Goal: Task Accomplishment & Management: Use online tool/utility

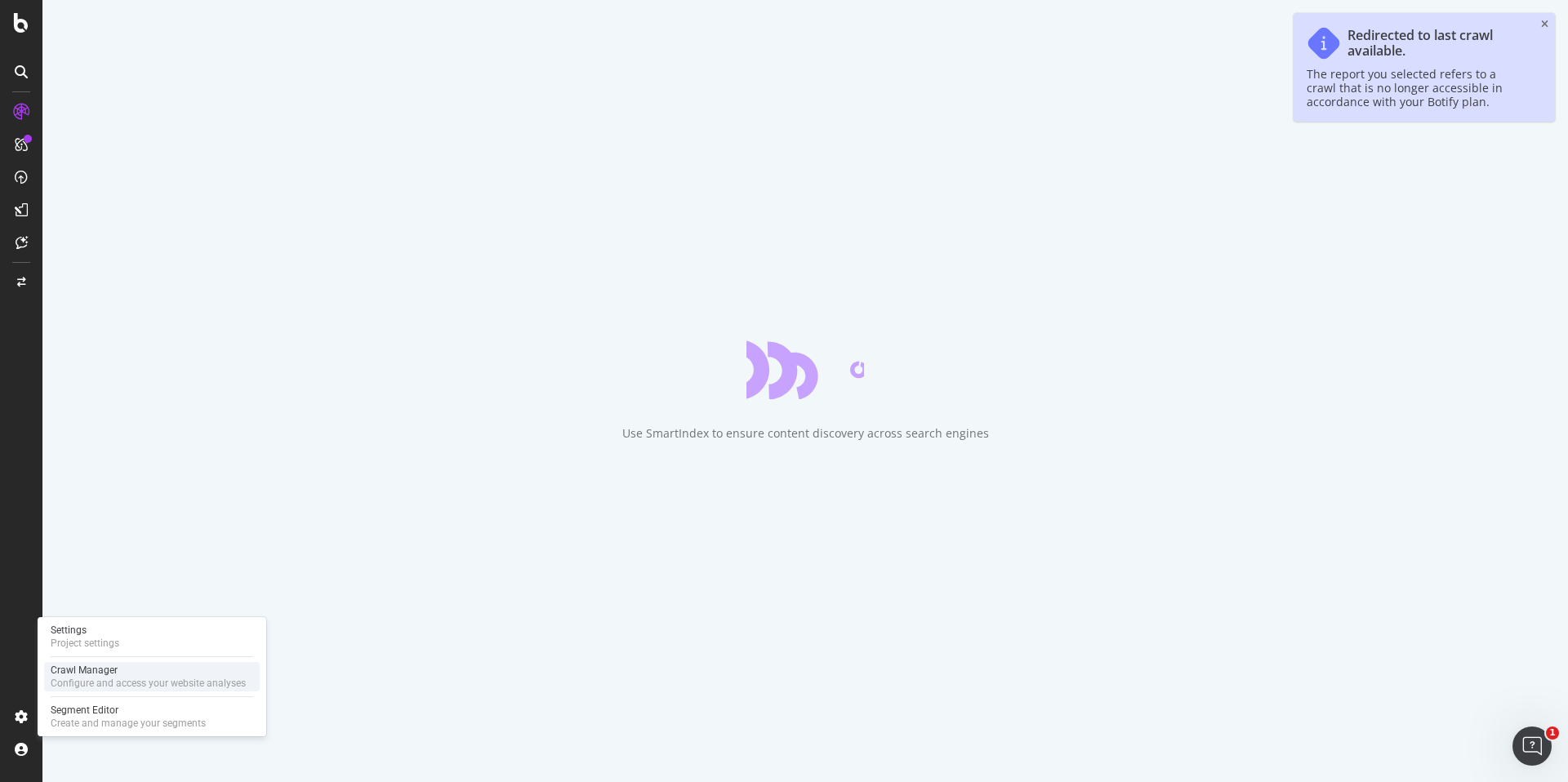
click at [57, 686] on div "Configure and access your website analyses" at bounding box center [148, 683] width 195 height 13
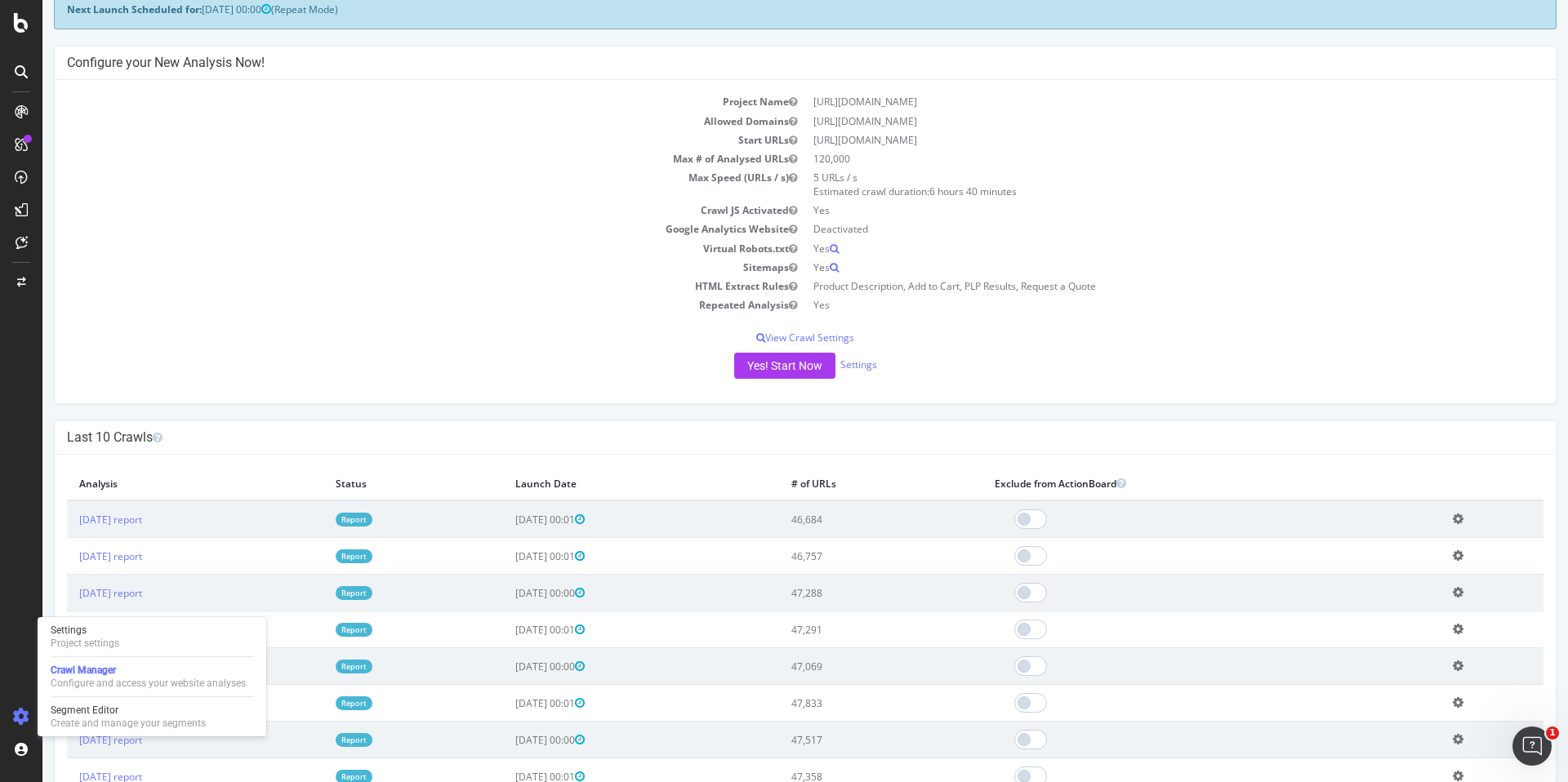
scroll to position [78, 0]
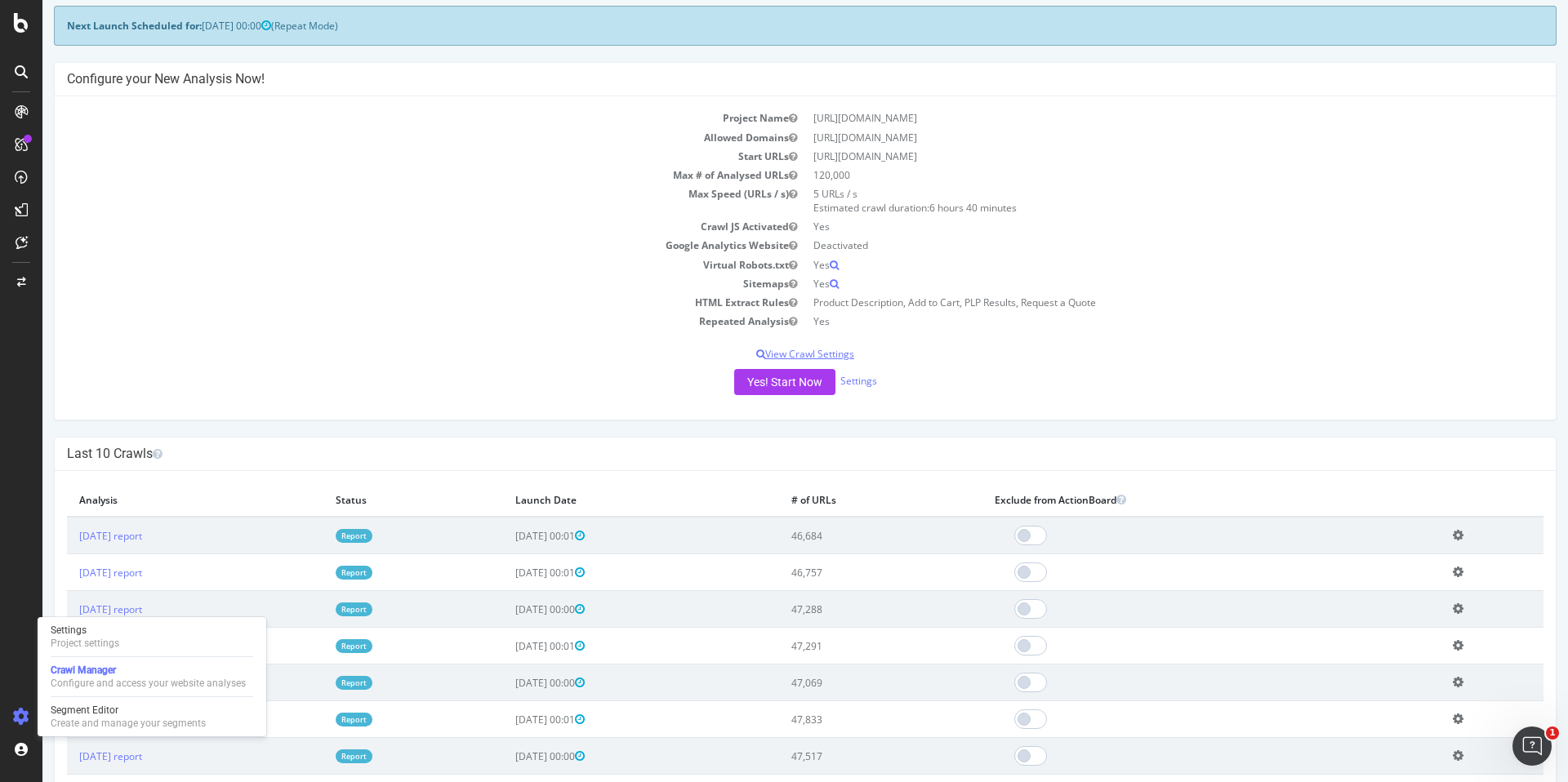
click at [781, 354] on p "View Crawl Settings" at bounding box center [805, 353] width 1477 height 14
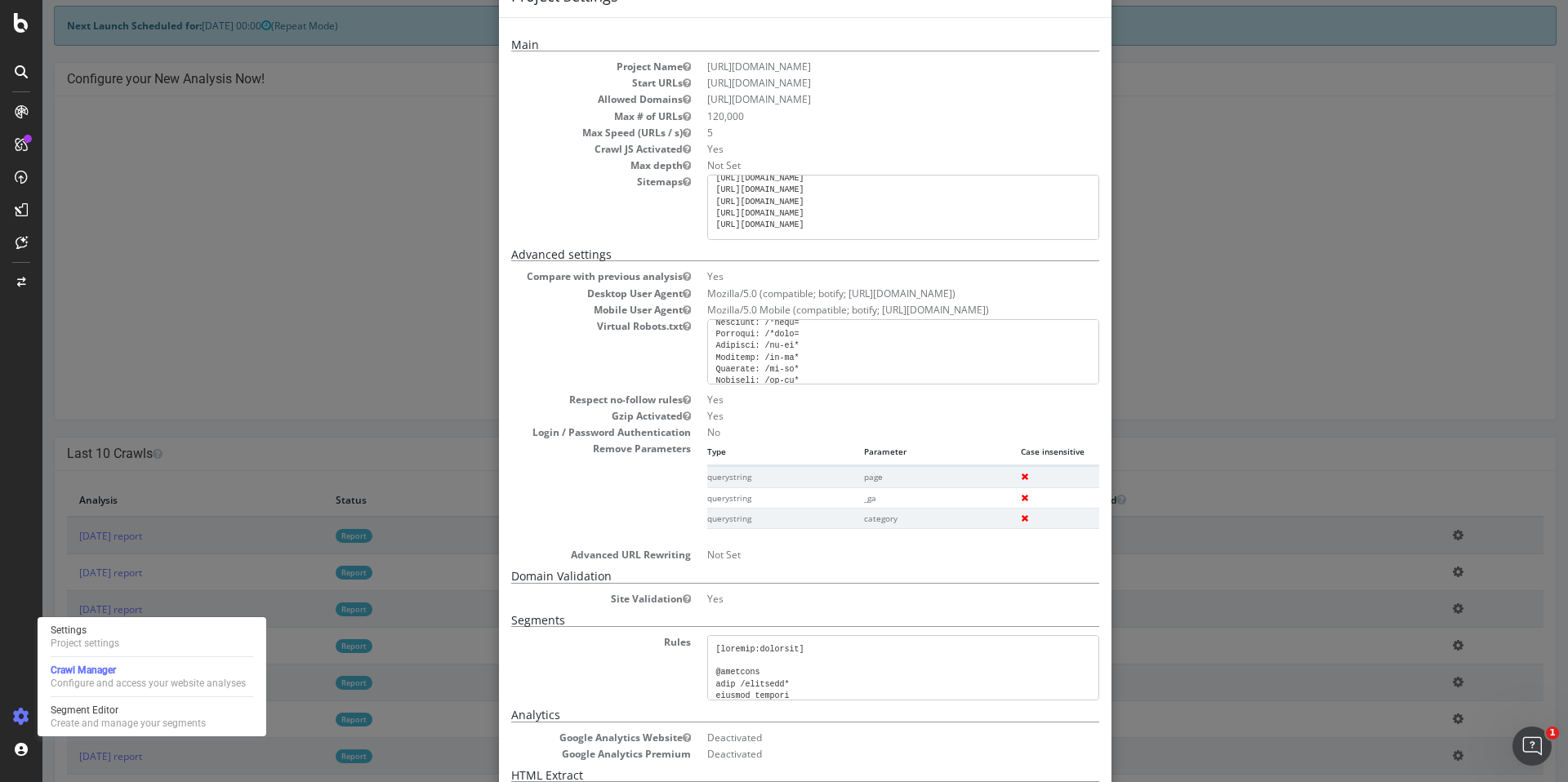
scroll to position [818, 0]
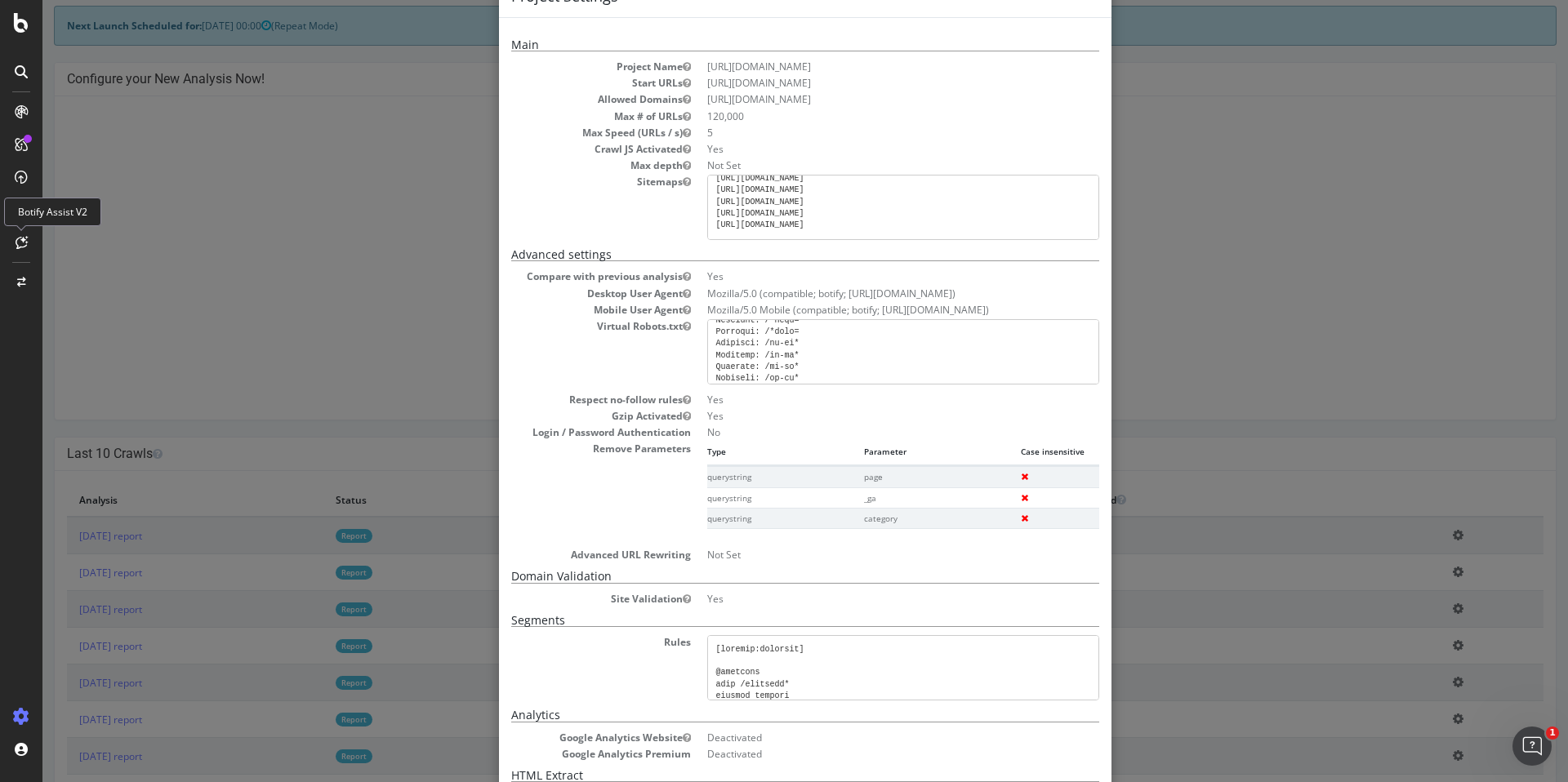
click at [318, 158] on div "× Close Project Settings Main Project Name [URL][DOMAIN_NAME] Start URLs [URL][…" at bounding box center [805, 391] width 1525 height 782
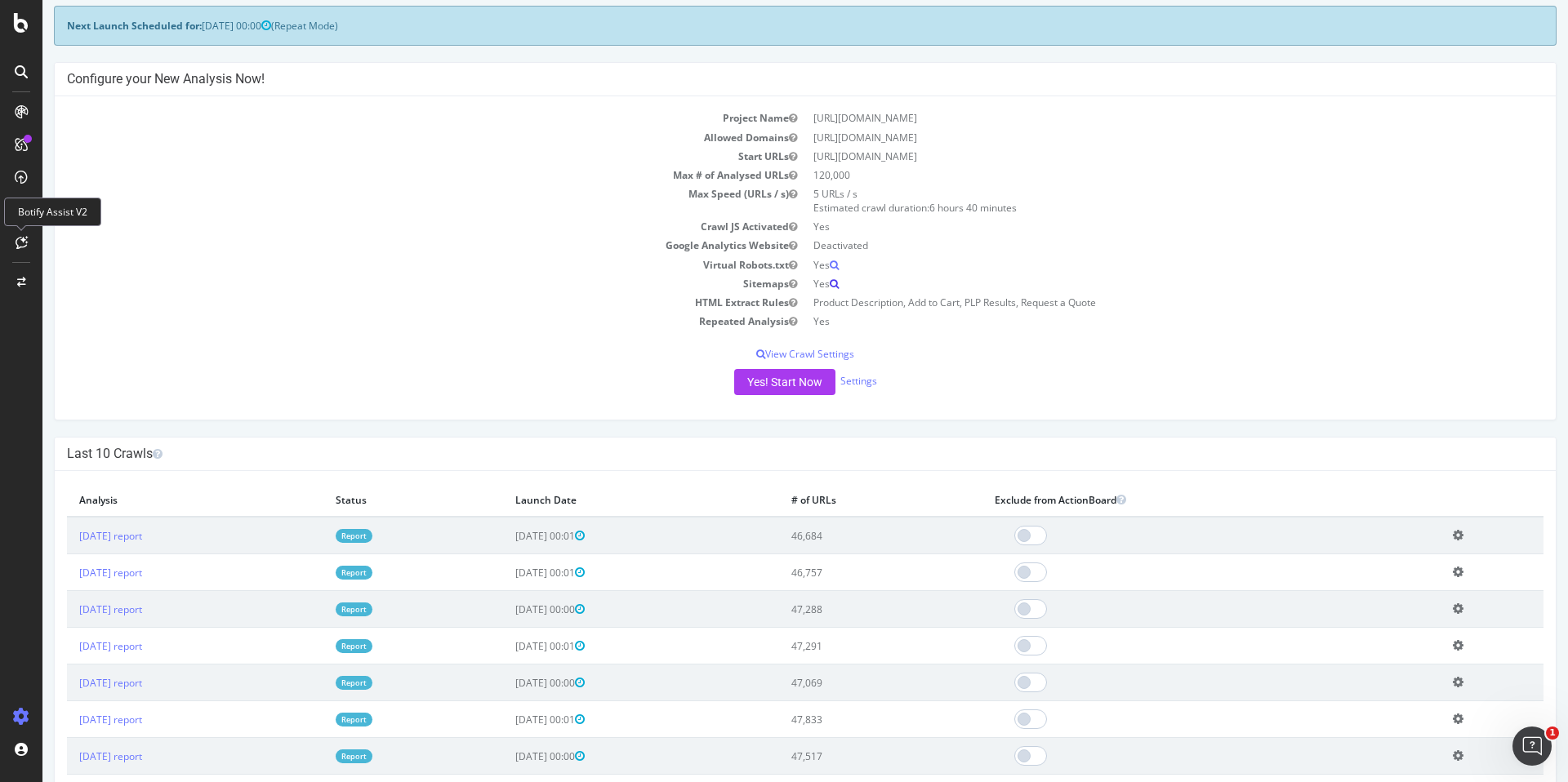
click at [830, 284] on icon at bounding box center [834, 284] width 9 height 10
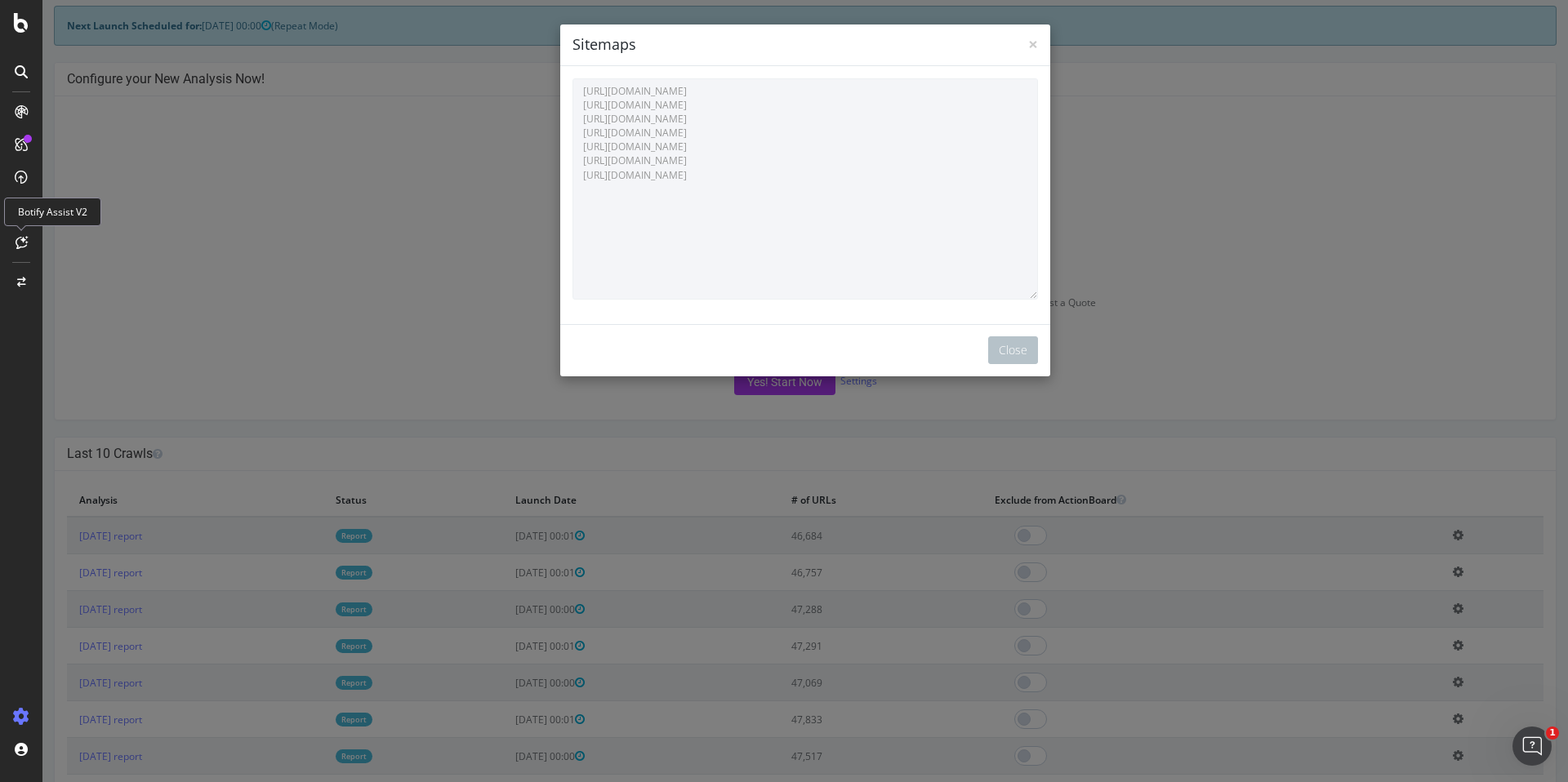
click at [1137, 143] on div "× Close Sitemaps [URL][DOMAIN_NAME] [URL][DOMAIN_NAME] [URL][DOMAIN_NAME] [URL]…" at bounding box center [805, 391] width 1525 height 782
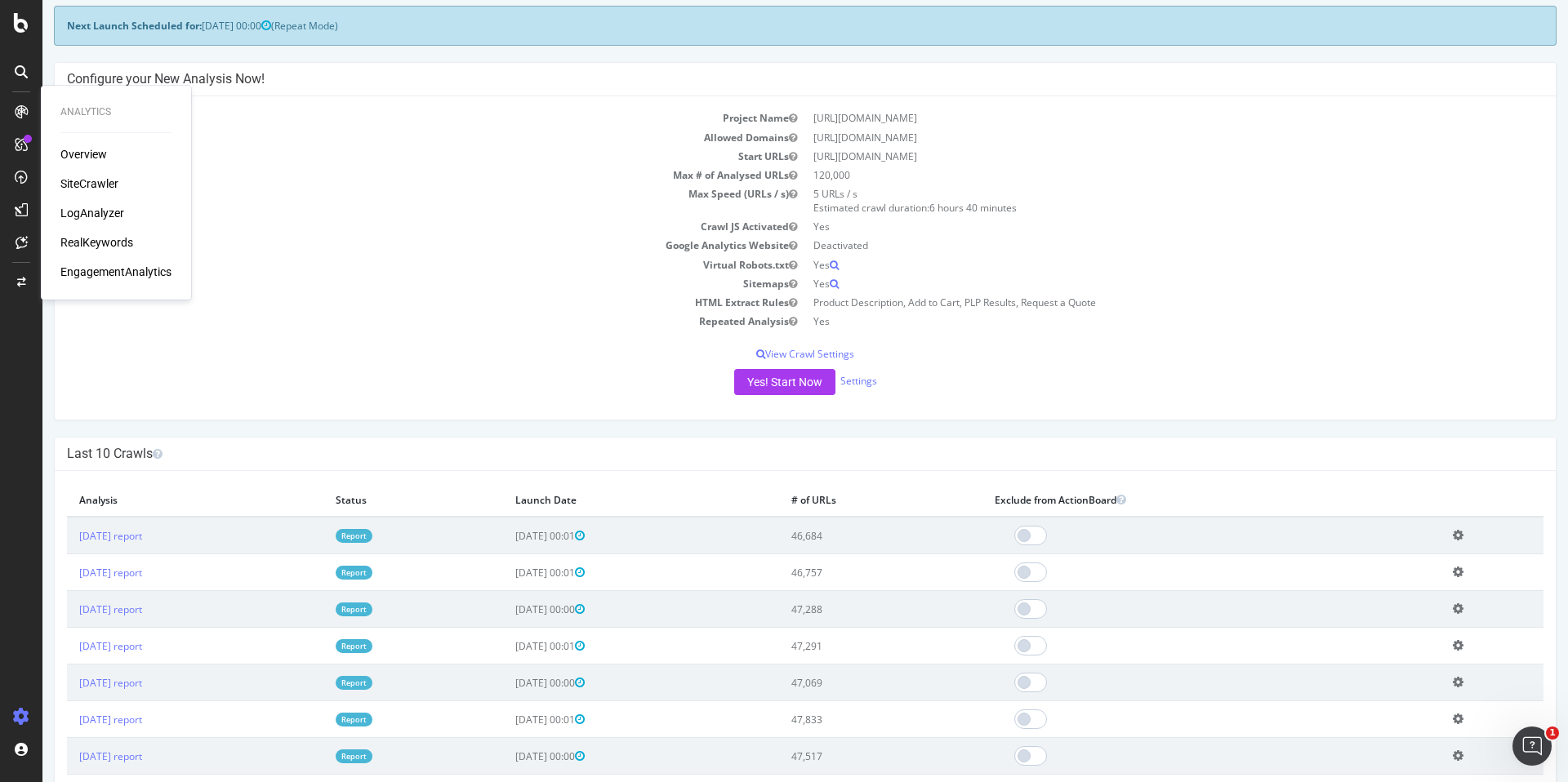
click at [87, 152] on div "Overview" at bounding box center [83, 154] width 47 height 16
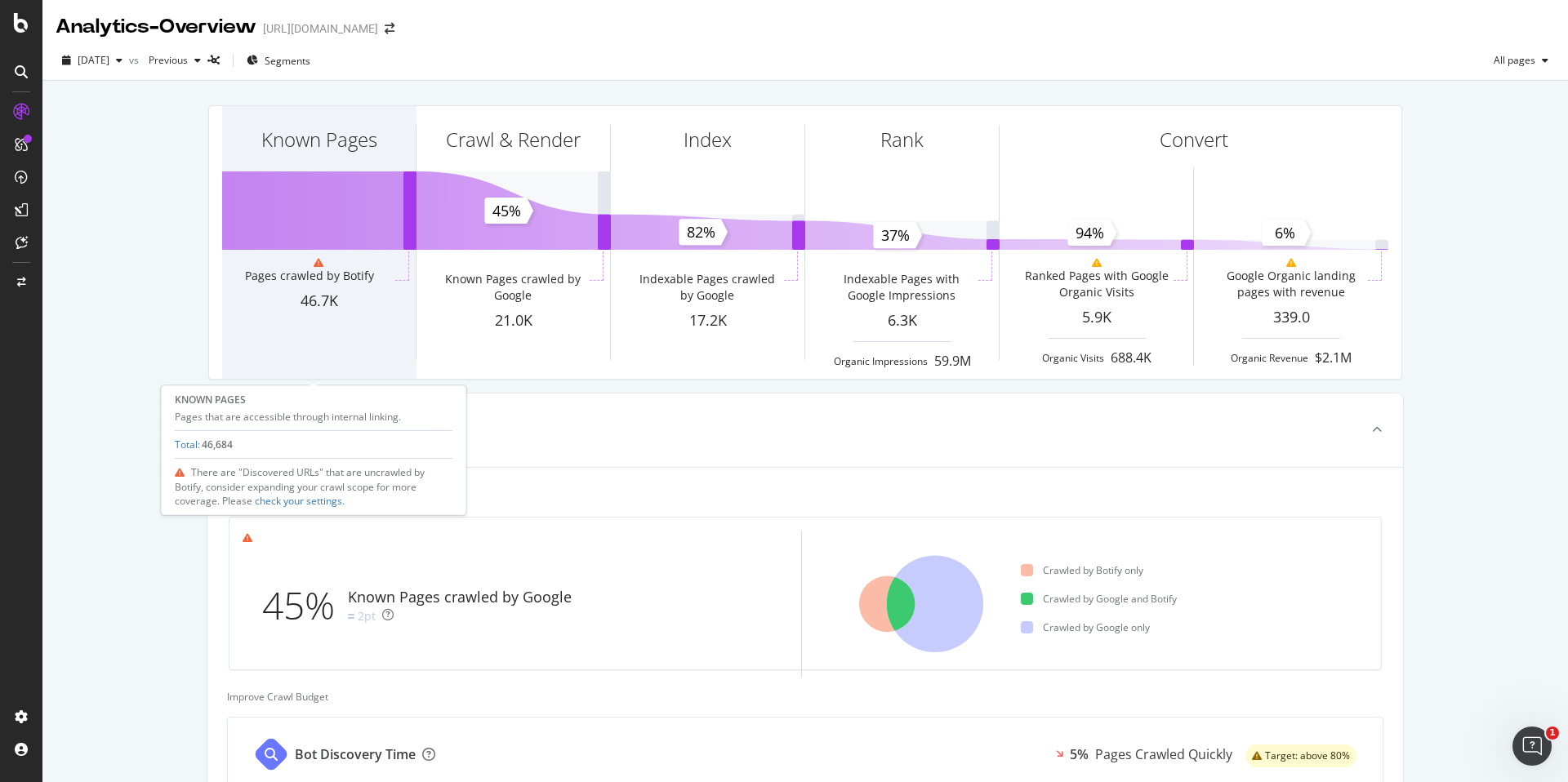
click at [354, 214] on div "Known Pages" at bounding box center [319, 169] width 193 height 126
click at [328, 130] on div "Known Pages" at bounding box center [319, 140] width 116 height 27
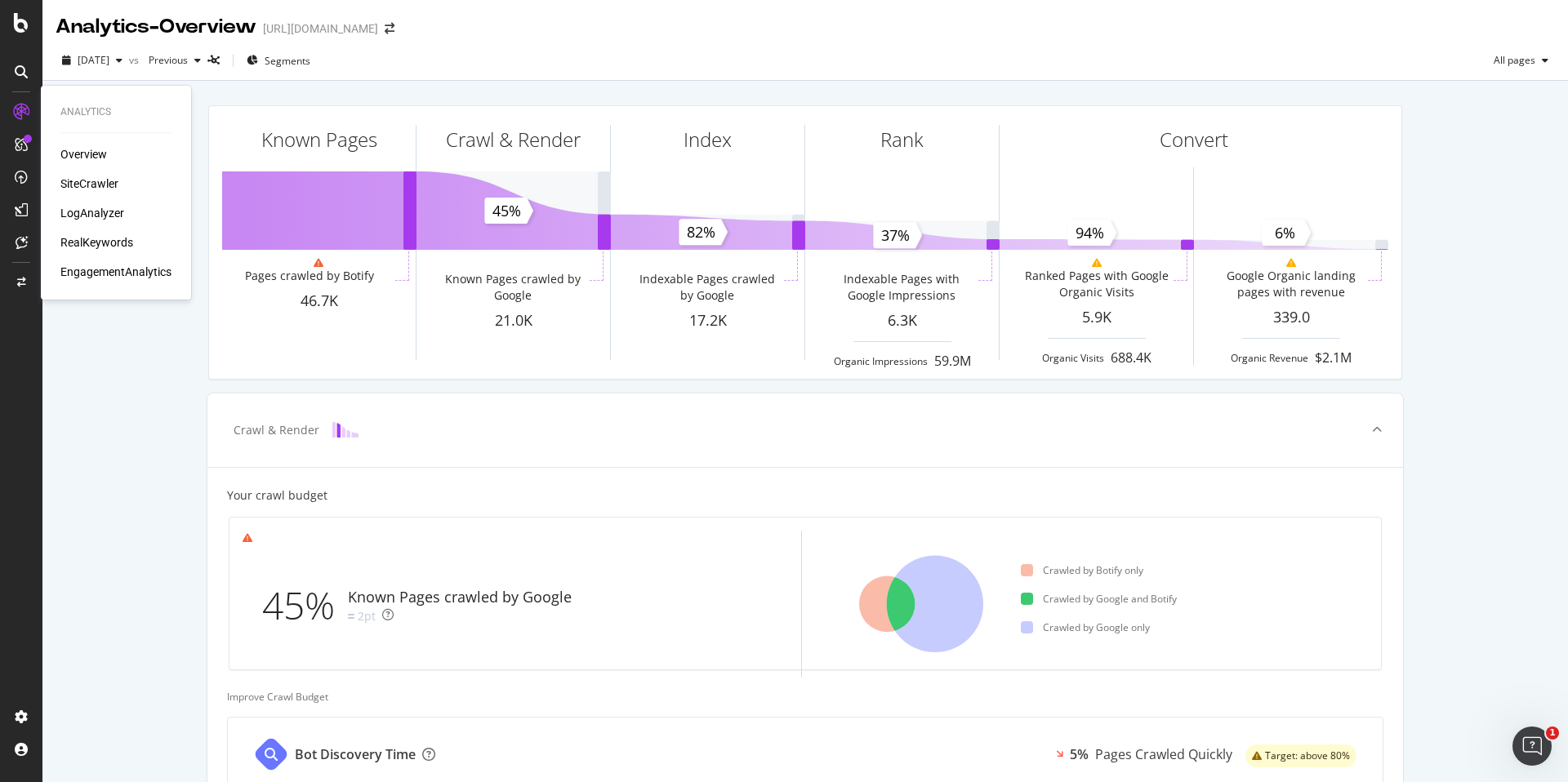
click at [94, 186] on div "SiteCrawler" at bounding box center [89, 183] width 58 height 16
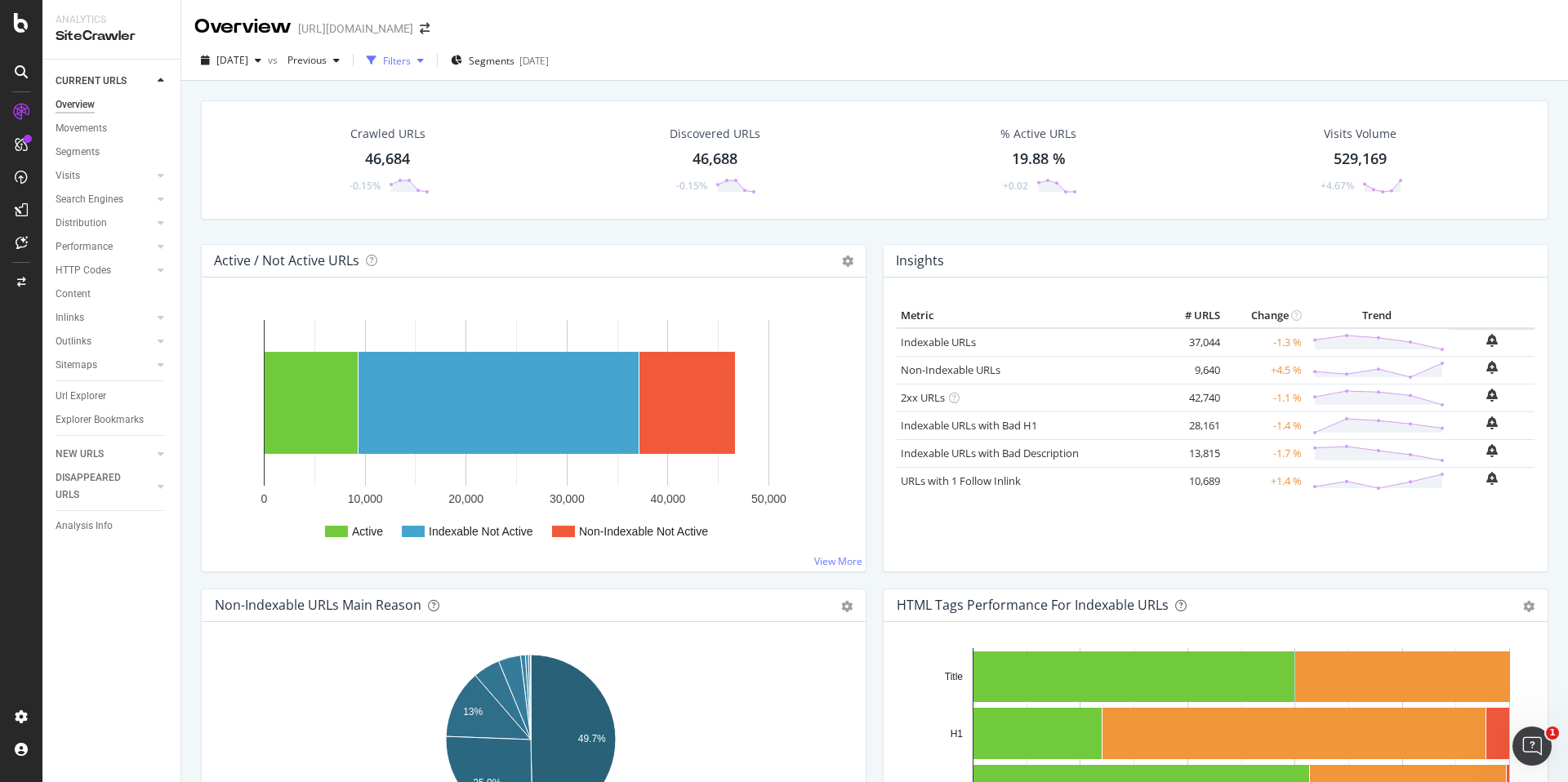
click at [424, 51] on div "Filters" at bounding box center [395, 60] width 70 height 25
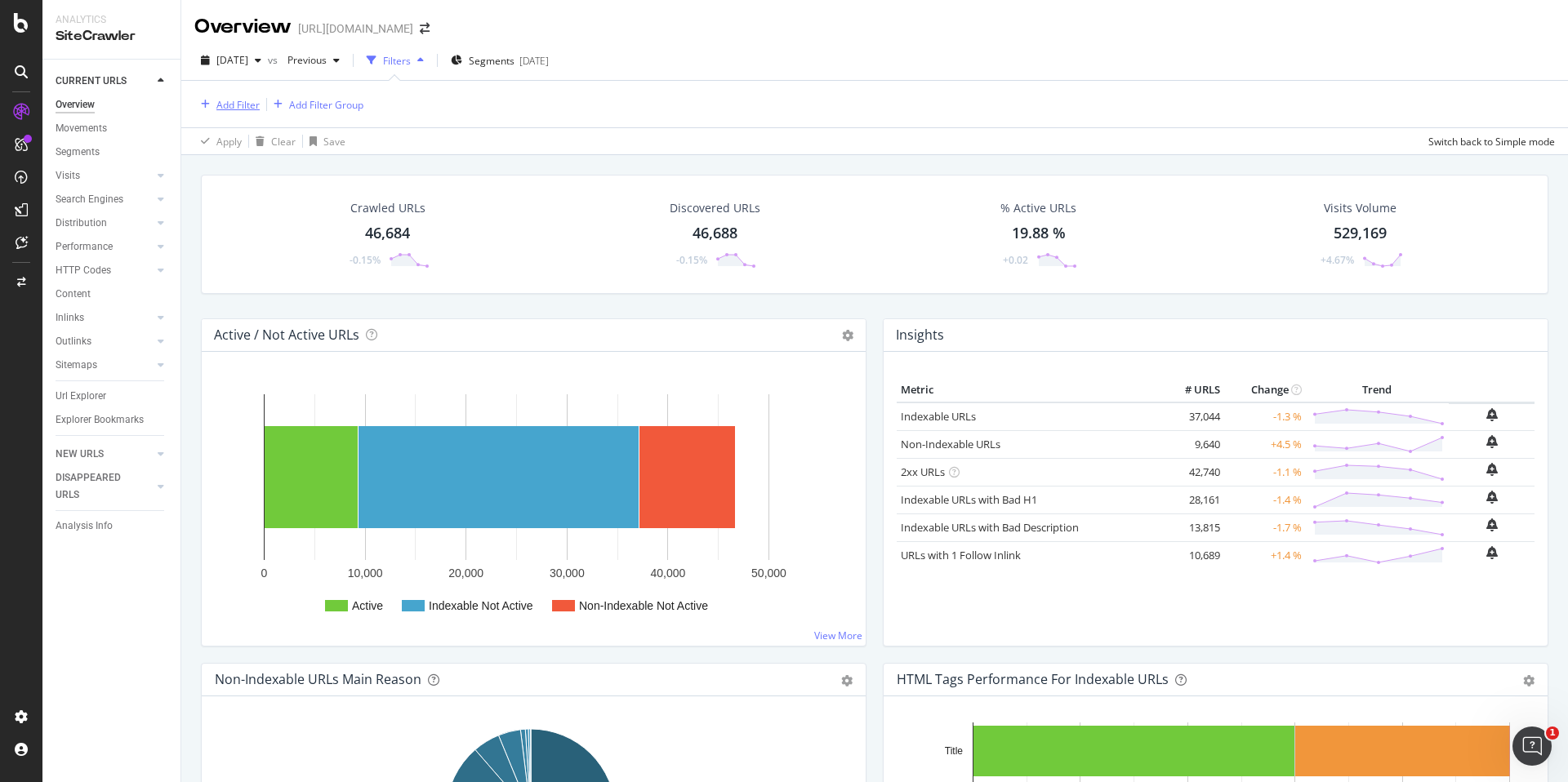
click at [250, 106] on div "Add Filter" at bounding box center [237, 104] width 43 height 14
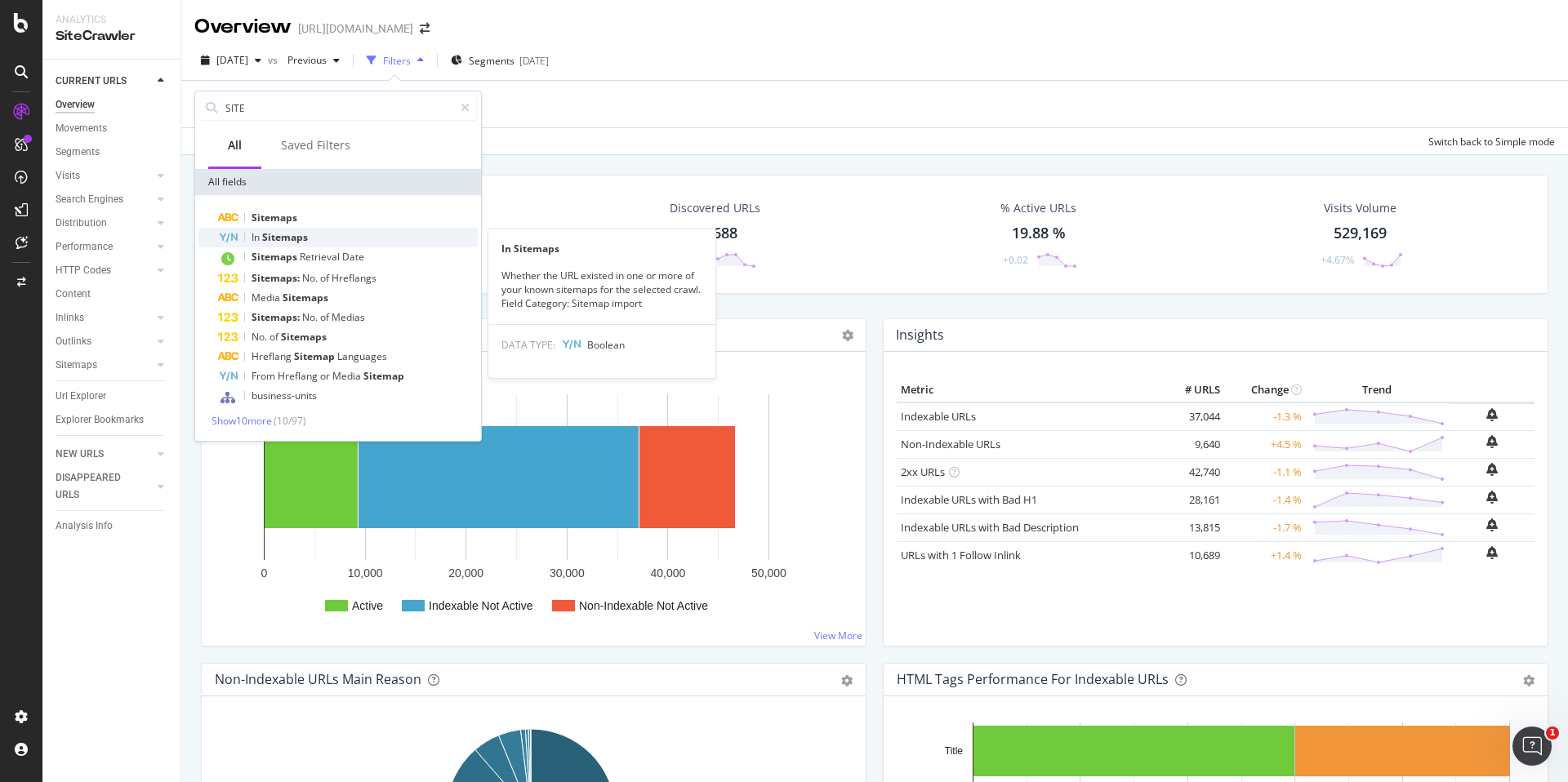
type input "SITE"
click at [295, 241] on span "Sitemaps" at bounding box center [285, 236] width 46 height 14
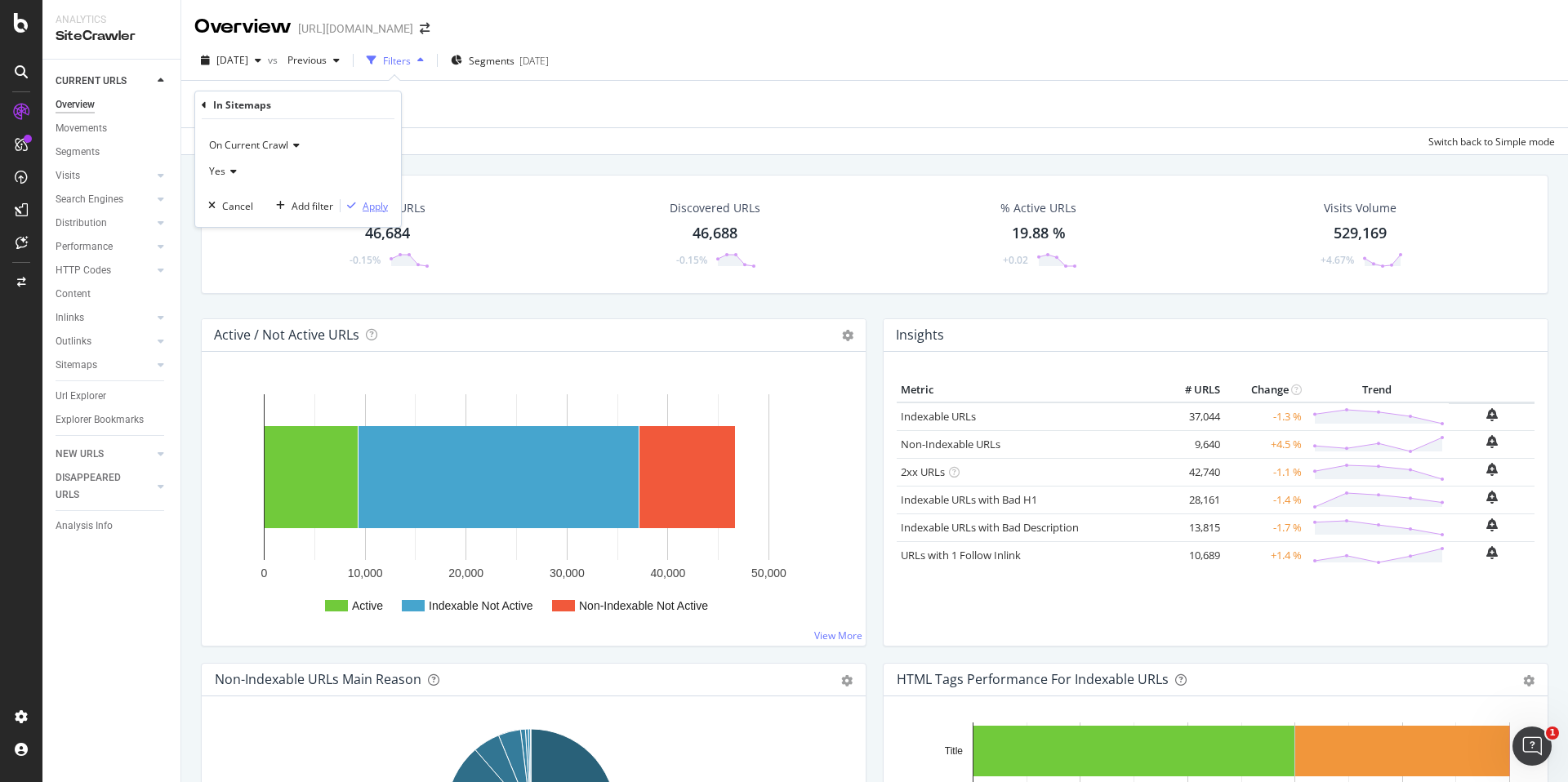
click at [359, 205] on div "button" at bounding box center [351, 205] width 22 height 10
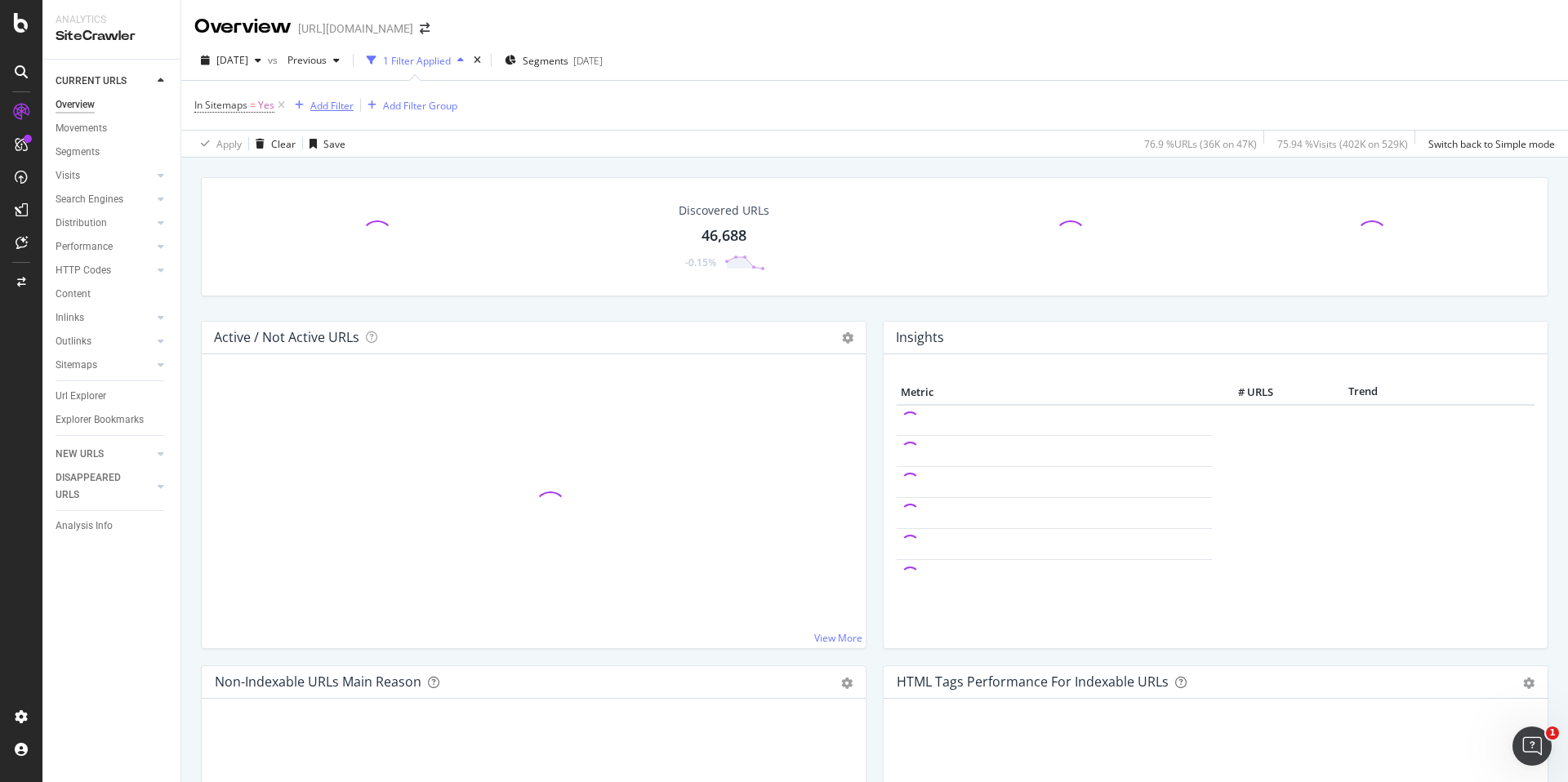
click at [314, 108] on div "Add Filter" at bounding box center [331, 105] width 43 height 14
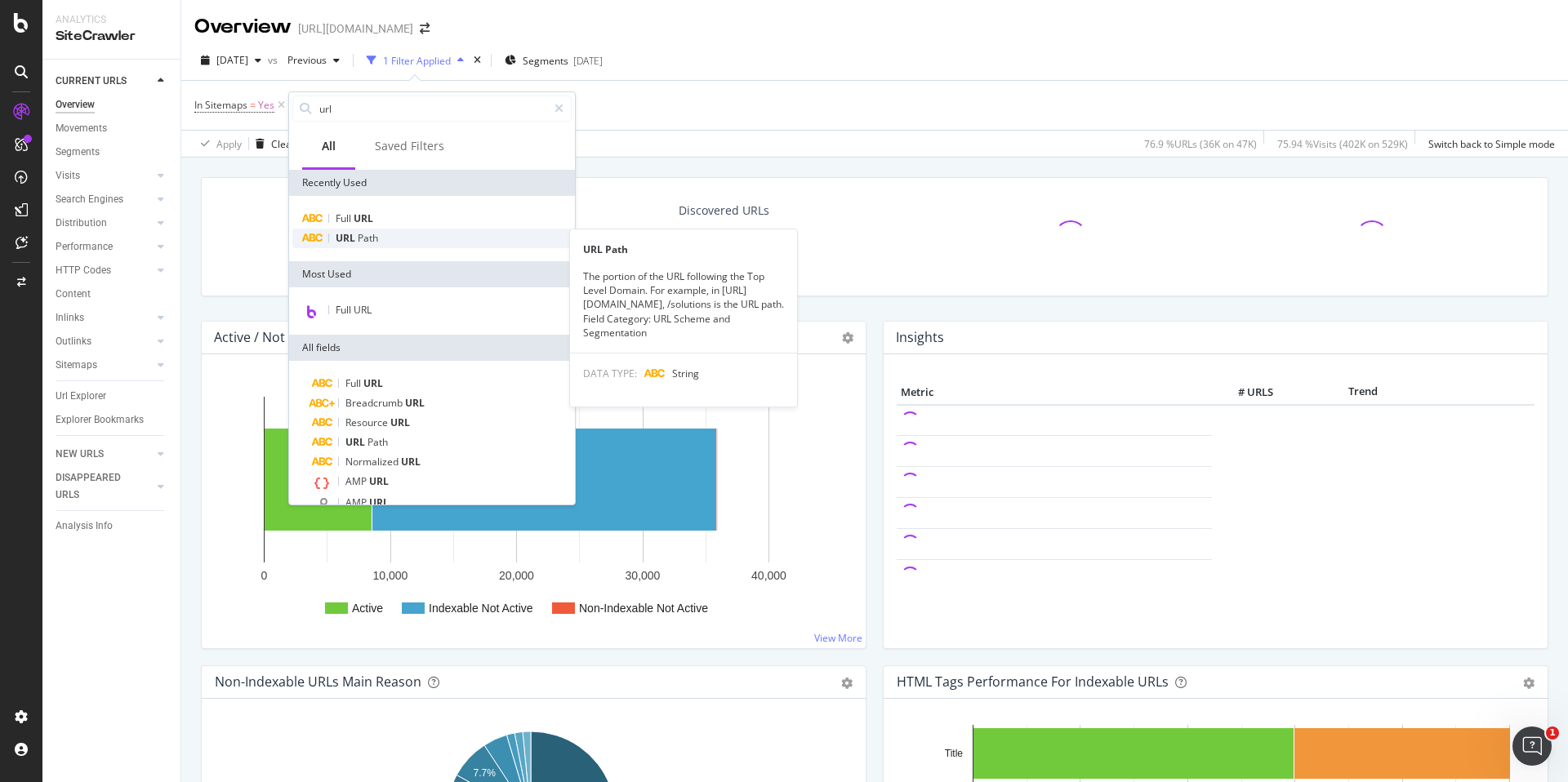
type input "url"
click at [392, 237] on div "URL Path" at bounding box center [432, 238] width 279 height 19
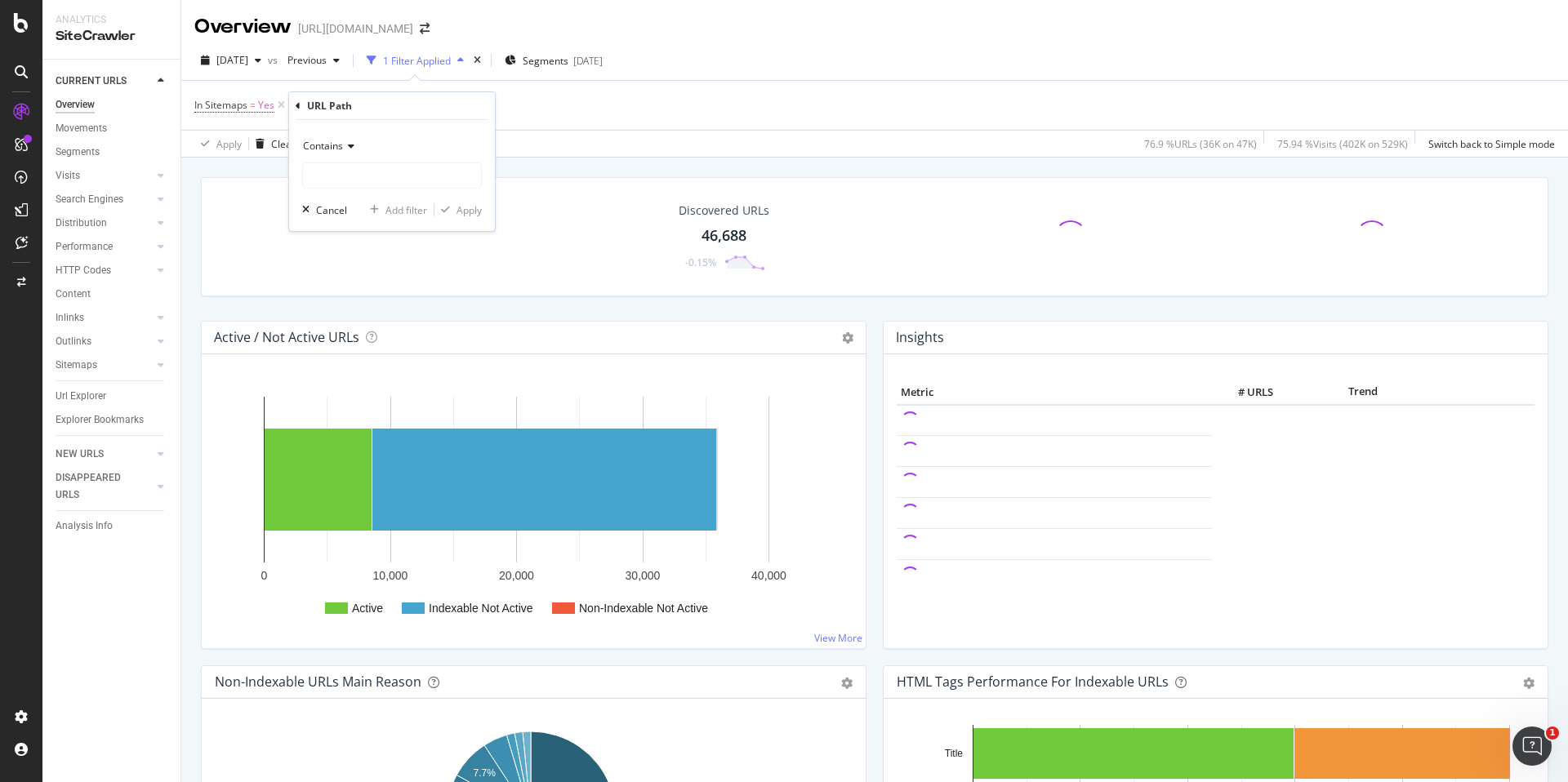
click at [298, 108] on icon at bounding box center [298, 106] width 5 height 10
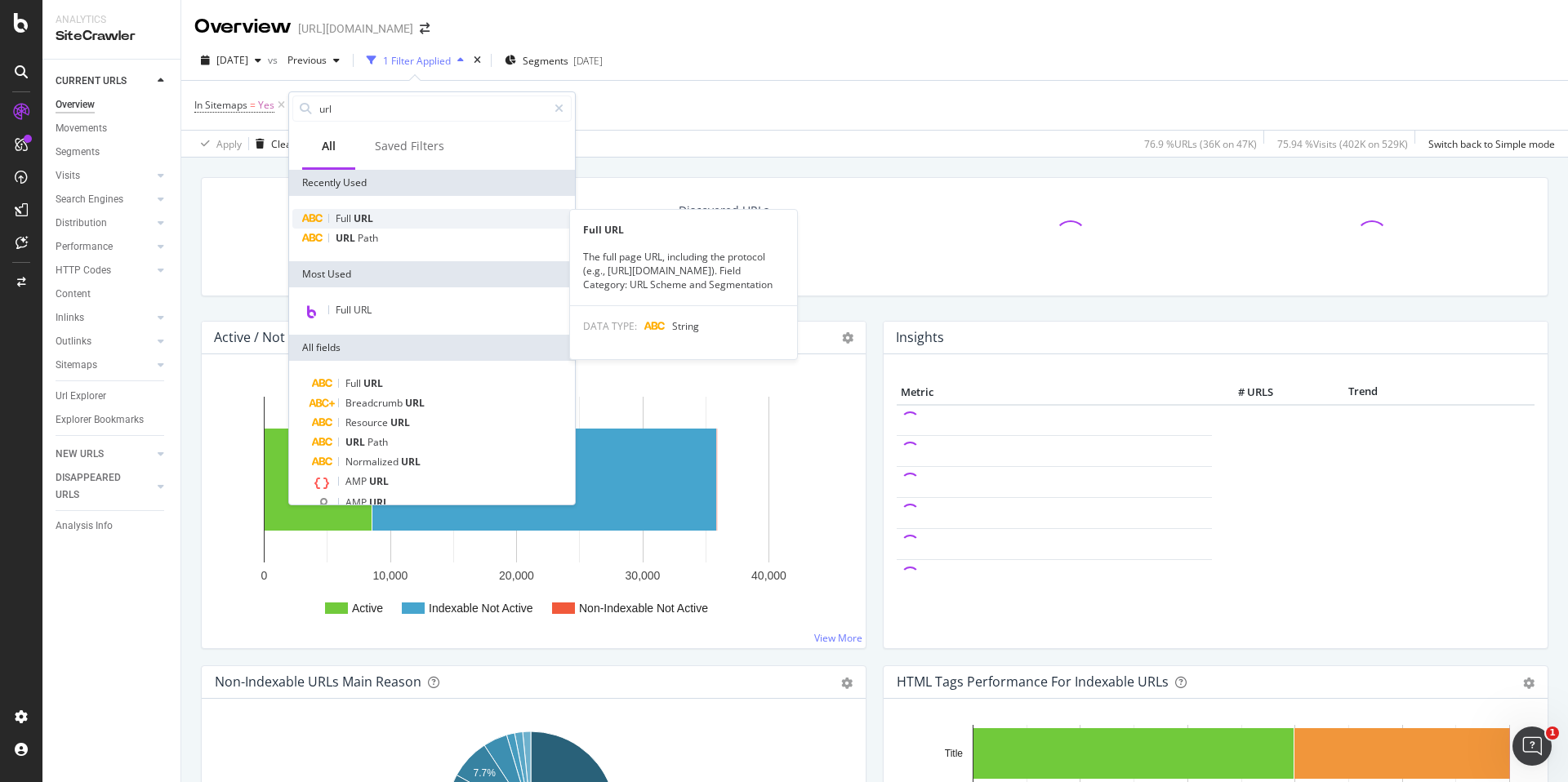
click at [382, 215] on div "Full URL" at bounding box center [432, 218] width 279 height 19
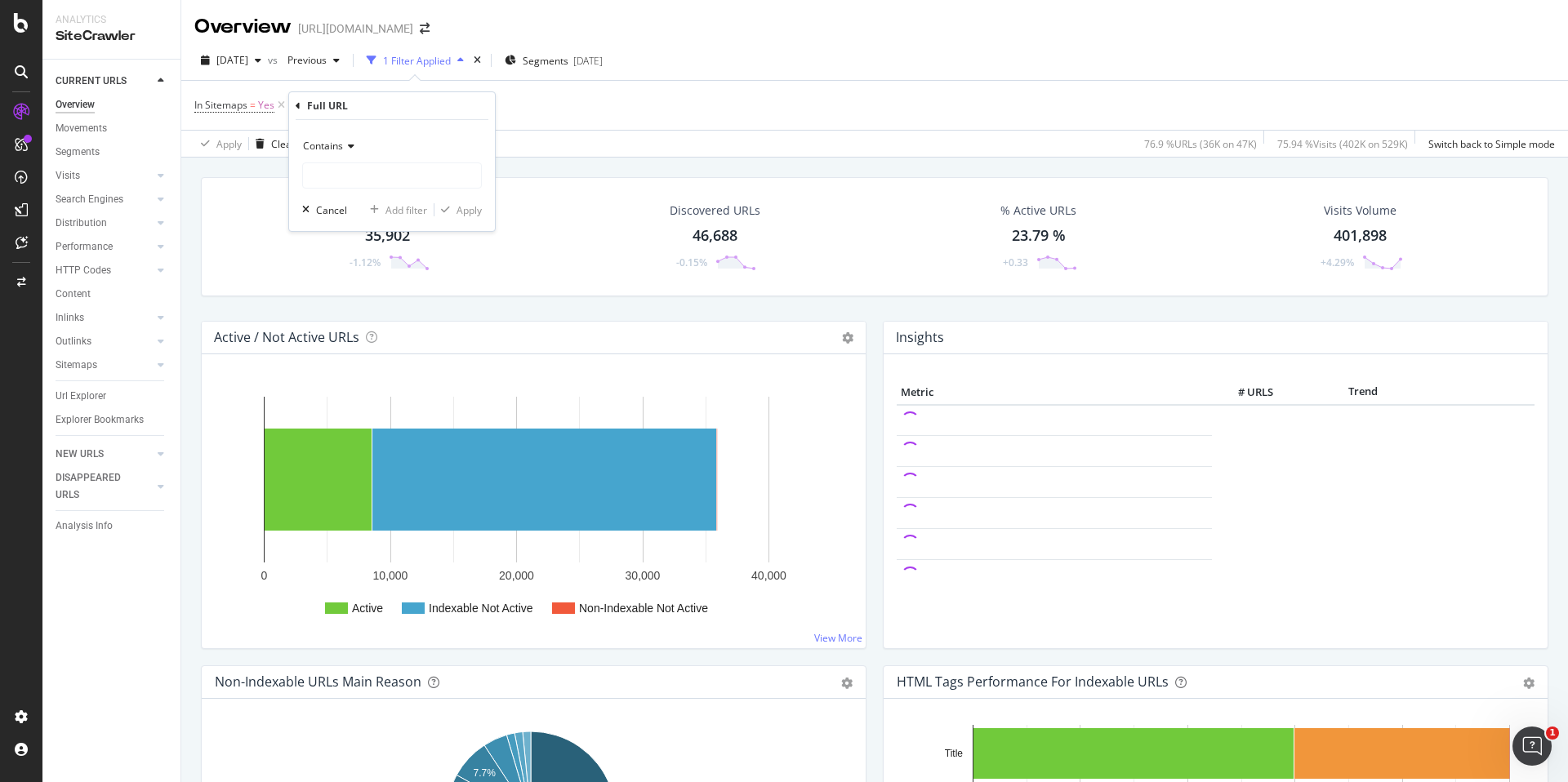
click at [300, 103] on div "Full URL" at bounding box center [392, 106] width 193 height 27
click at [300, 106] on div "Full URL" at bounding box center [392, 106] width 193 height 27
click at [298, 107] on icon at bounding box center [298, 106] width 5 height 10
type input "s"
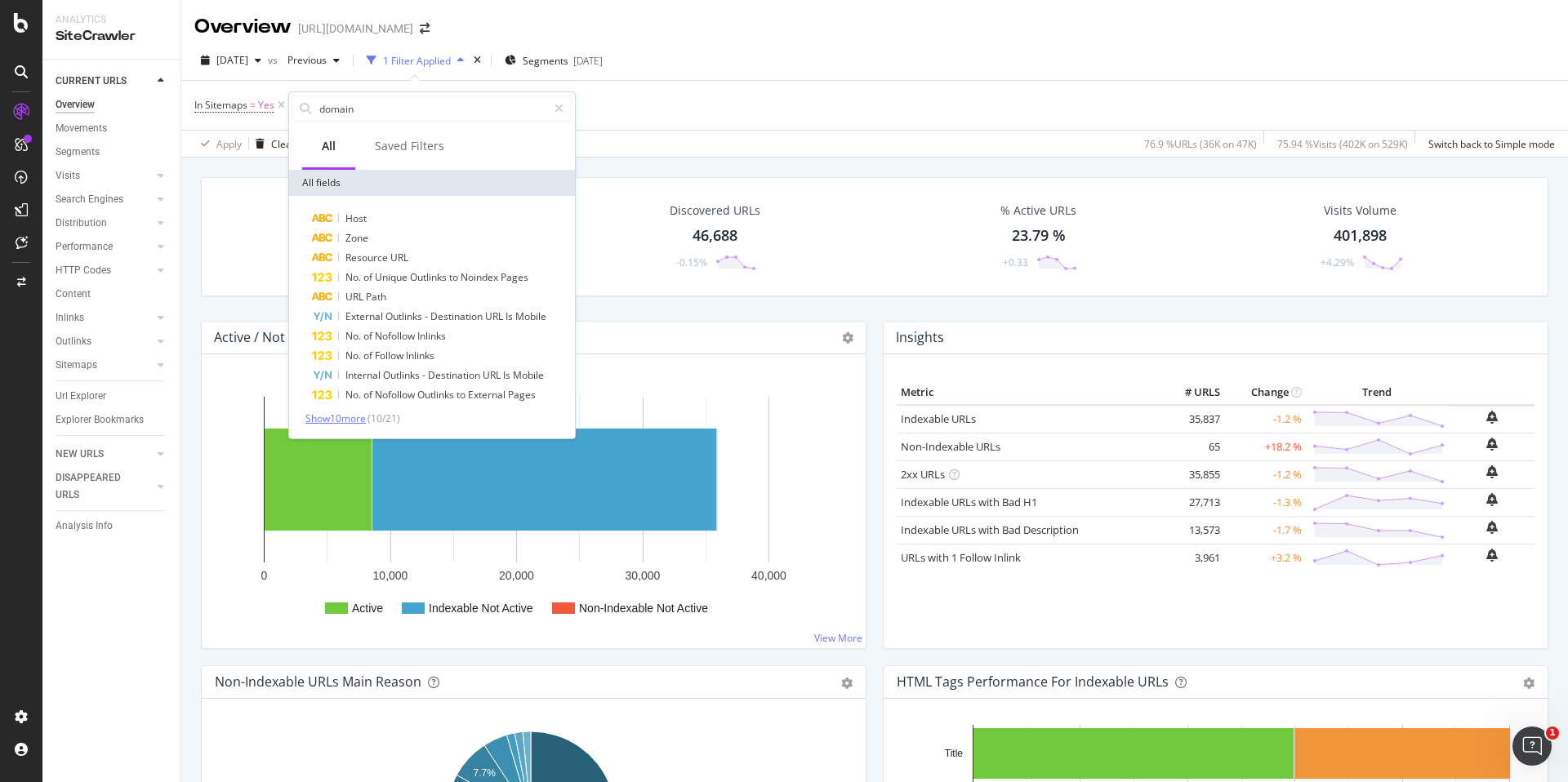
click at [360, 420] on span "Show 10 more" at bounding box center [336, 418] width 60 height 14
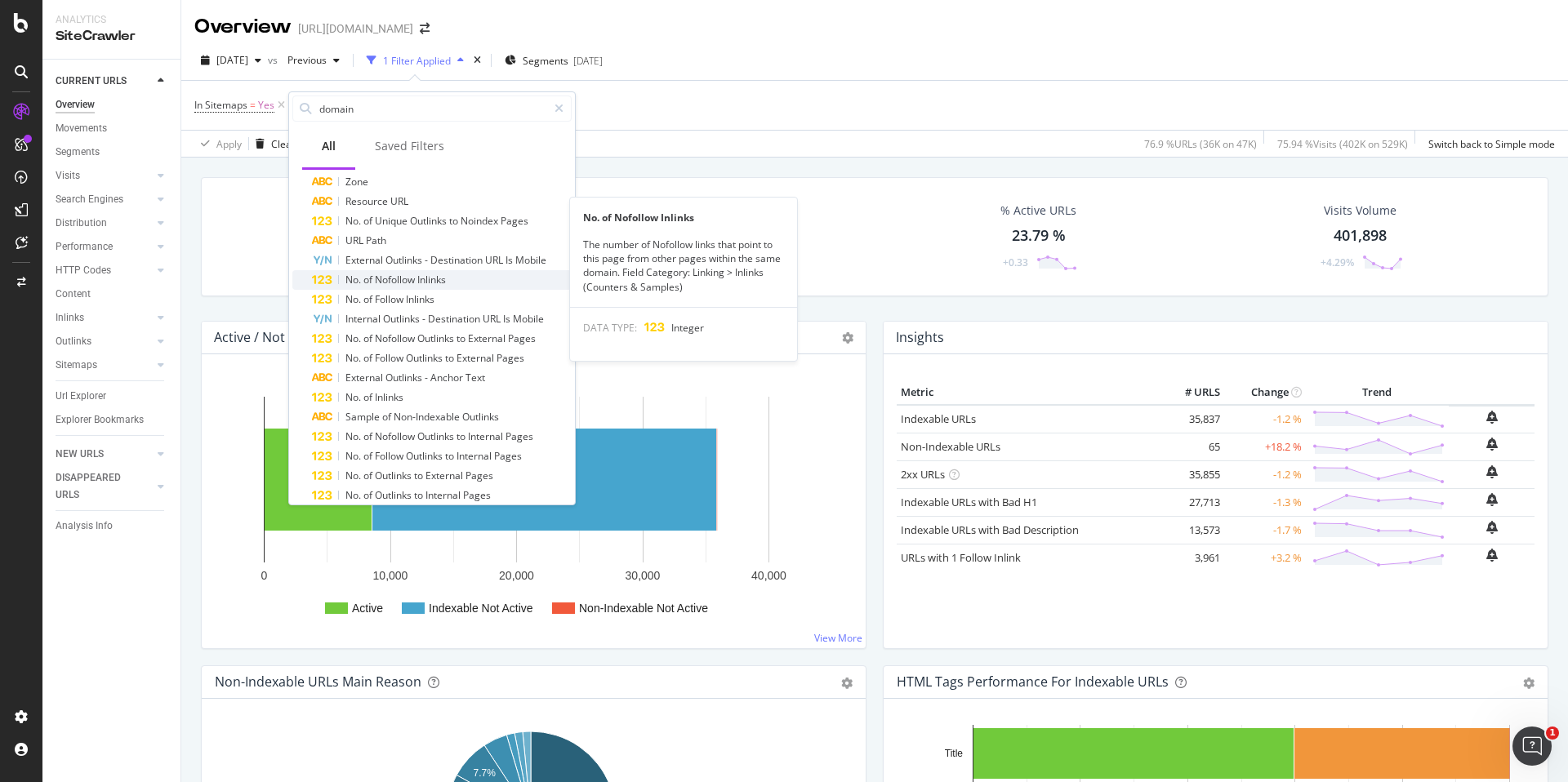
scroll to position [130, 0]
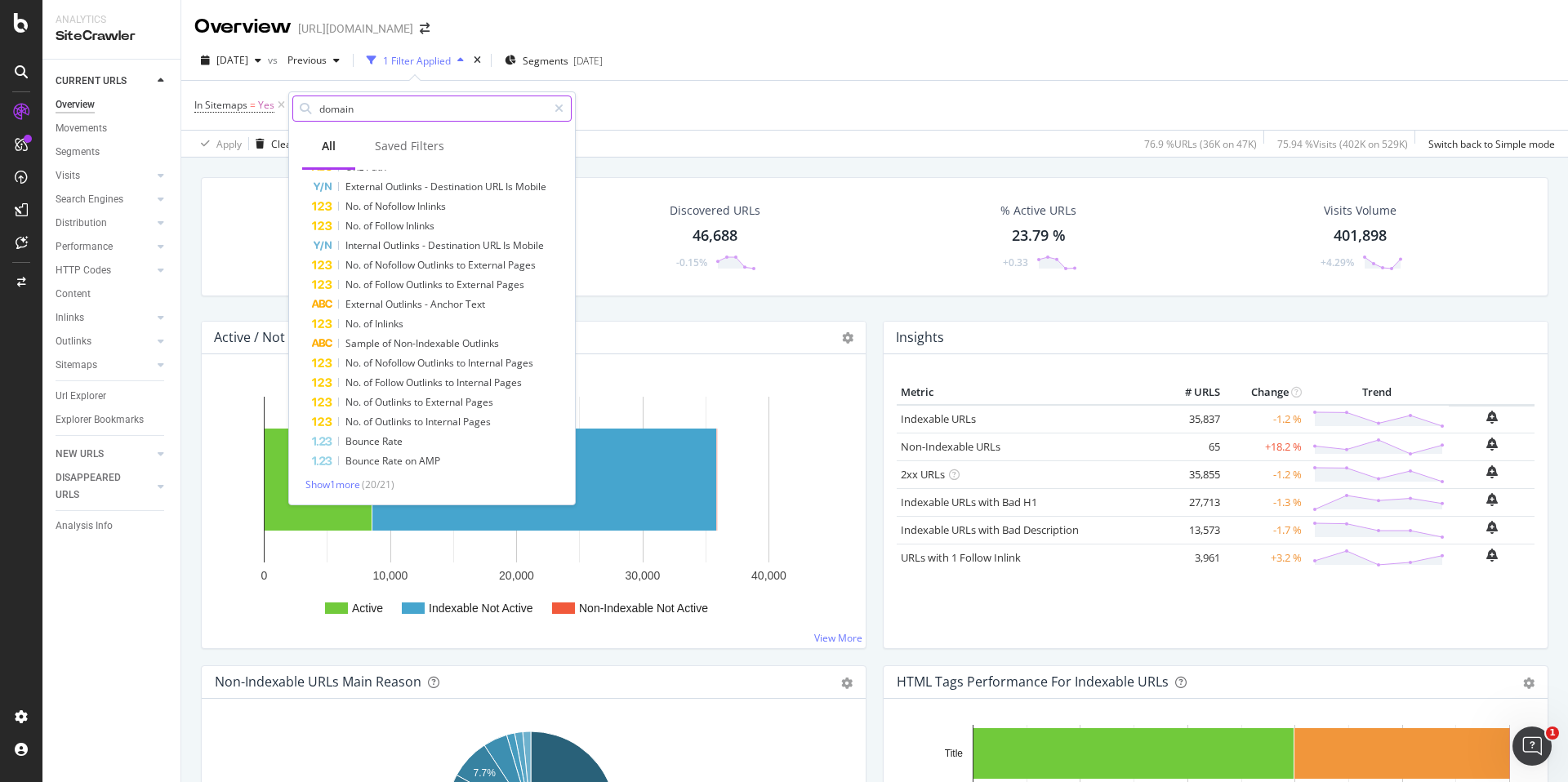
click at [377, 116] on input "domain" at bounding box center [432, 109] width 229 height 25
type input "domain"
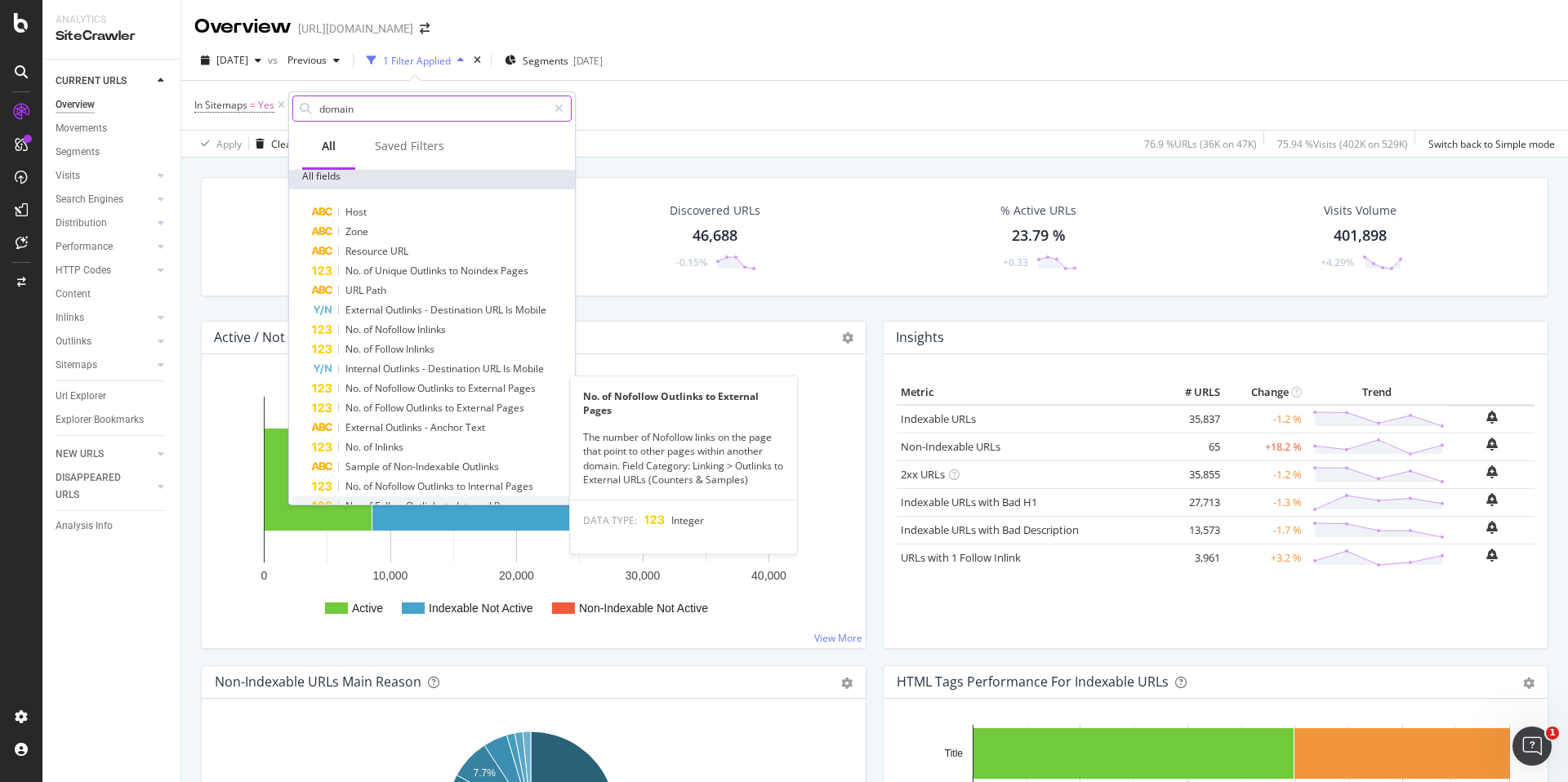
scroll to position [12, 0]
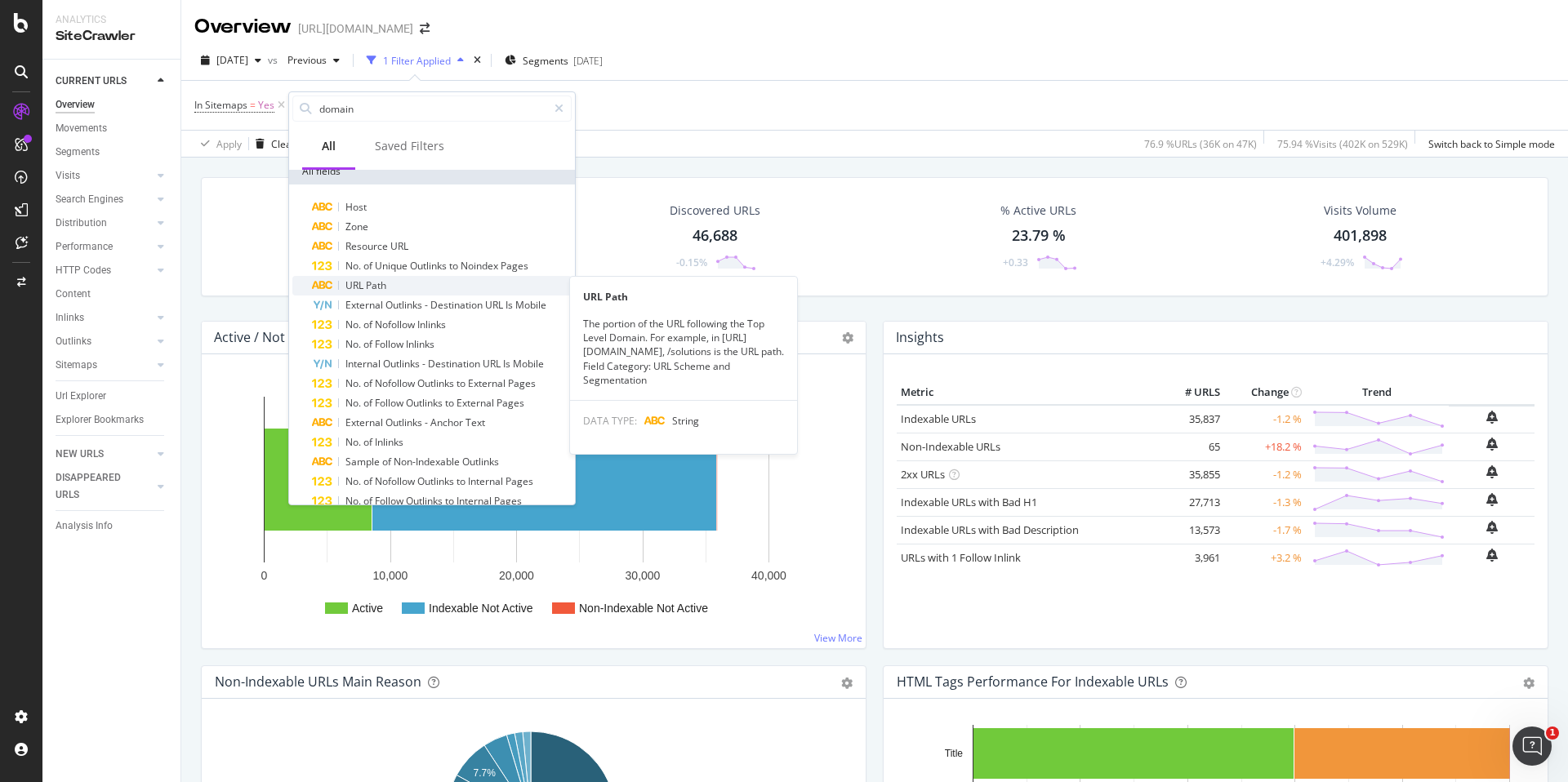
click at [393, 283] on div "URL Path" at bounding box center [442, 285] width 260 height 19
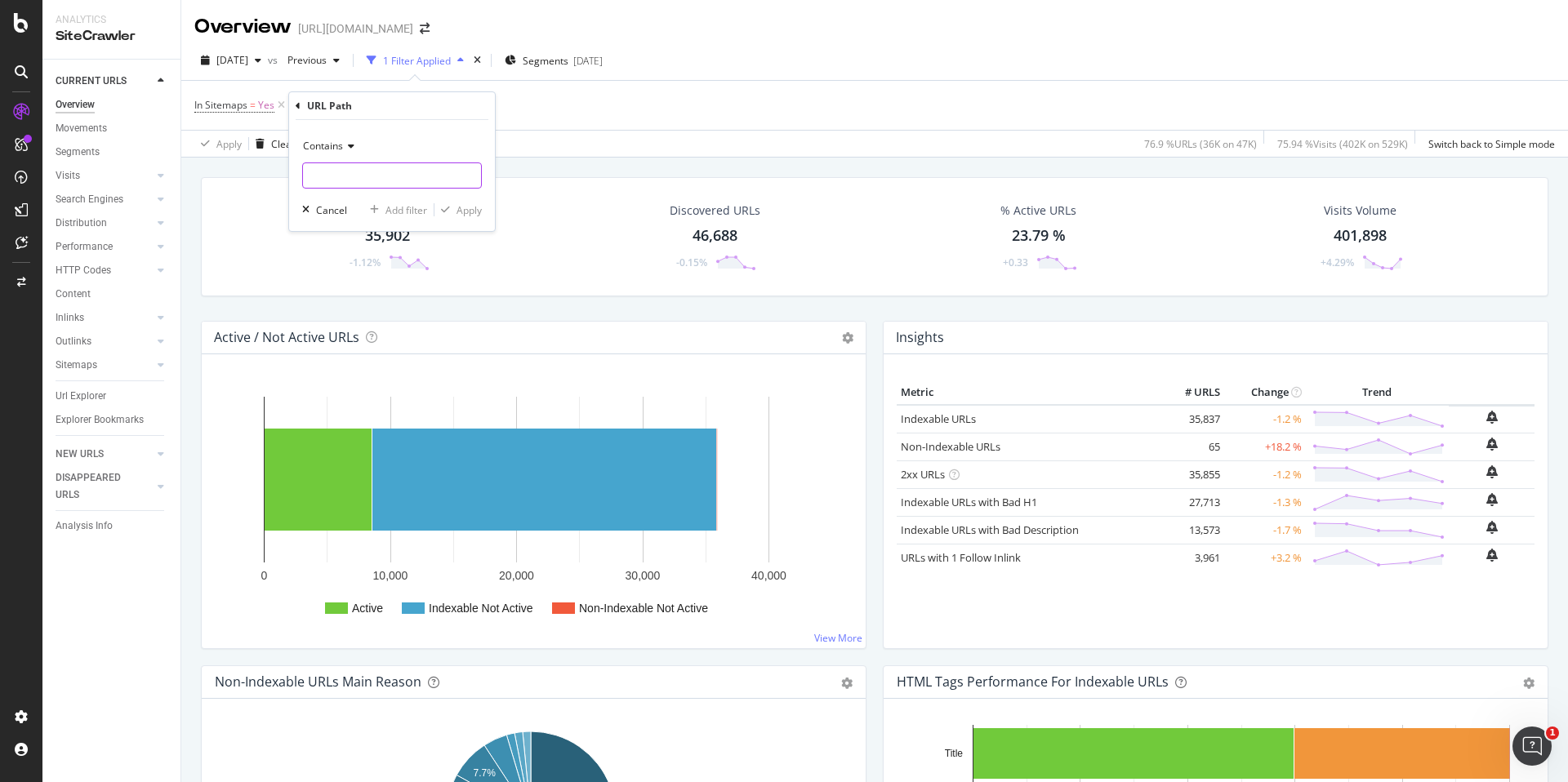
click at [408, 172] on input "text" at bounding box center [392, 175] width 178 height 26
type input "fr-fr"
click at [463, 212] on div "Apply" at bounding box center [469, 210] width 26 height 14
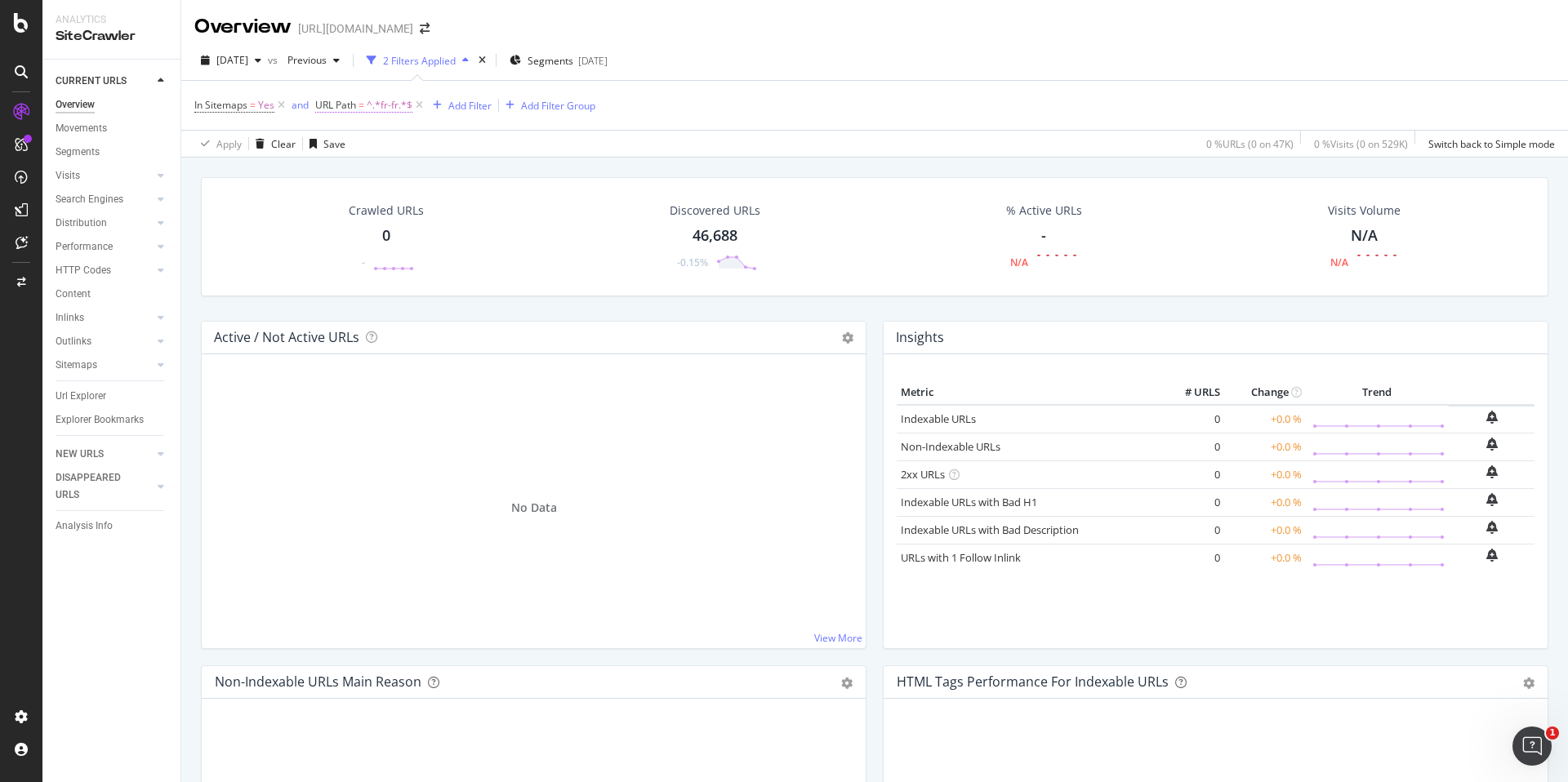
click at [382, 107] on span "^.*fr-fr.*$" at bounding box center [390, 105] width 46 height 23
click at [389, 174] on input "fr-fr" at bounding box center [406, 172] width 154 height 26
type input "de-de"
click at [493, 213] on div "Apply" at bounding box center [497, 207] width 26 height 14
